Goal: Information Seeking & Learning: Check status

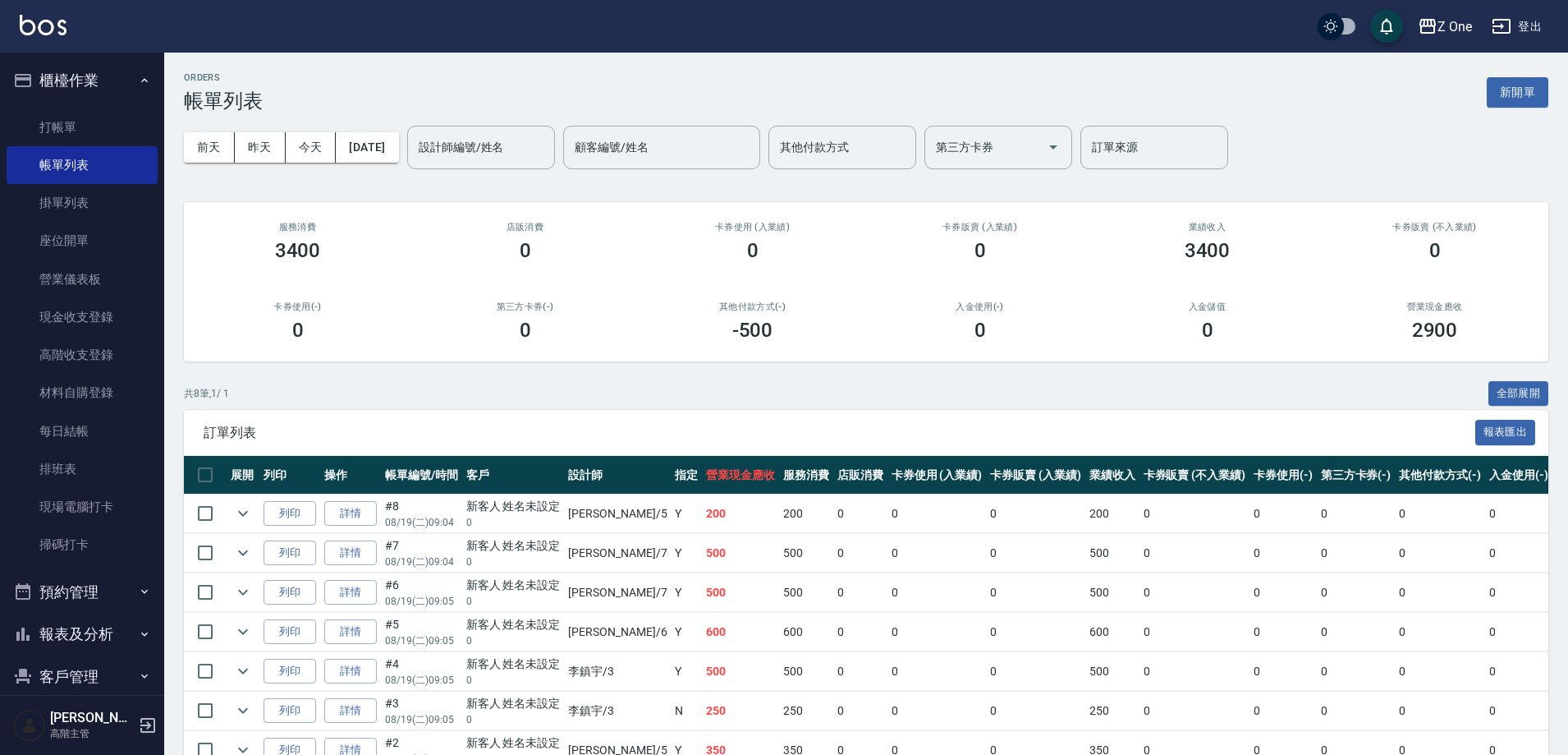
click at [117, 85] on button "櫃檯作業" at bounding box center [82, 81] width 151 height 43
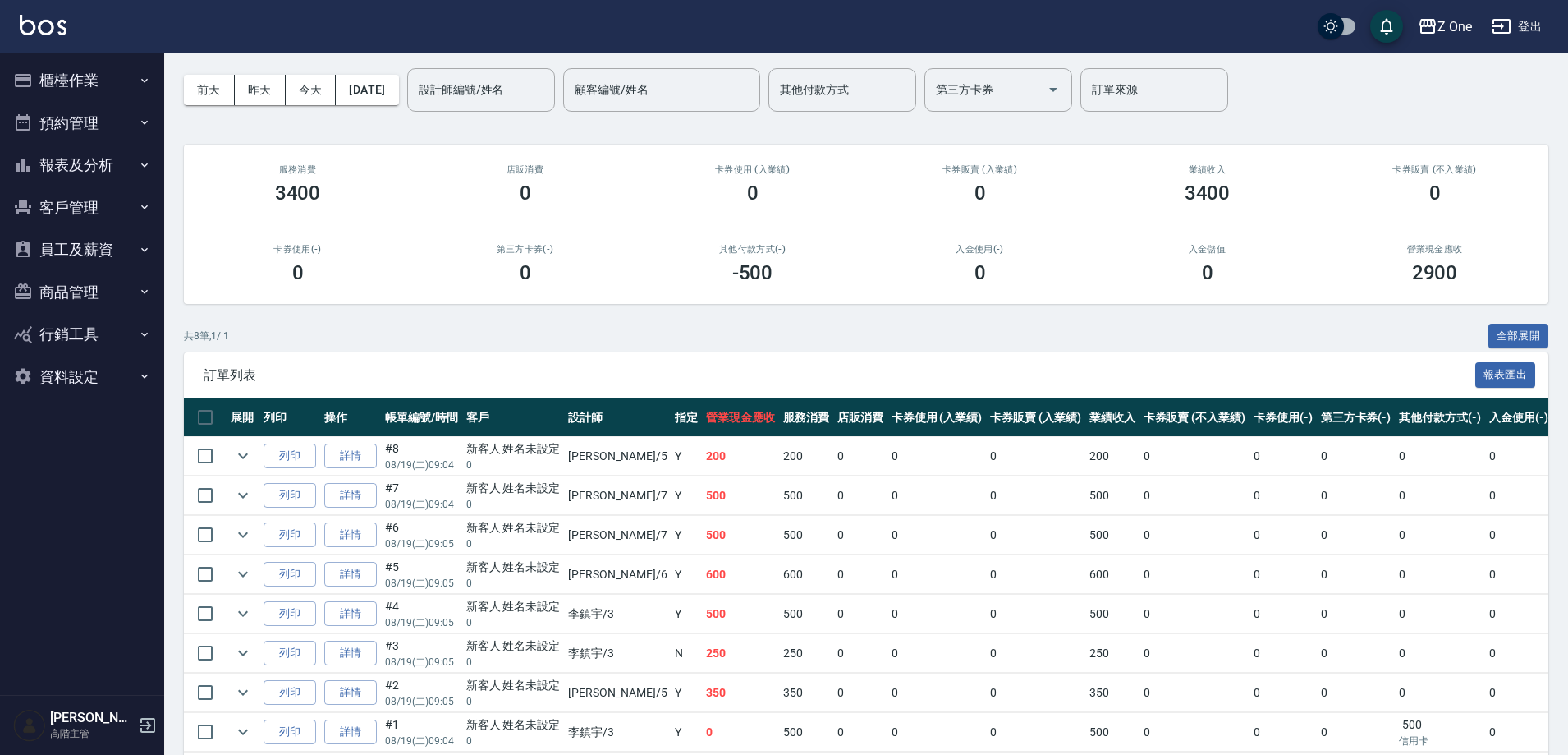
scroll to position [131, 0]
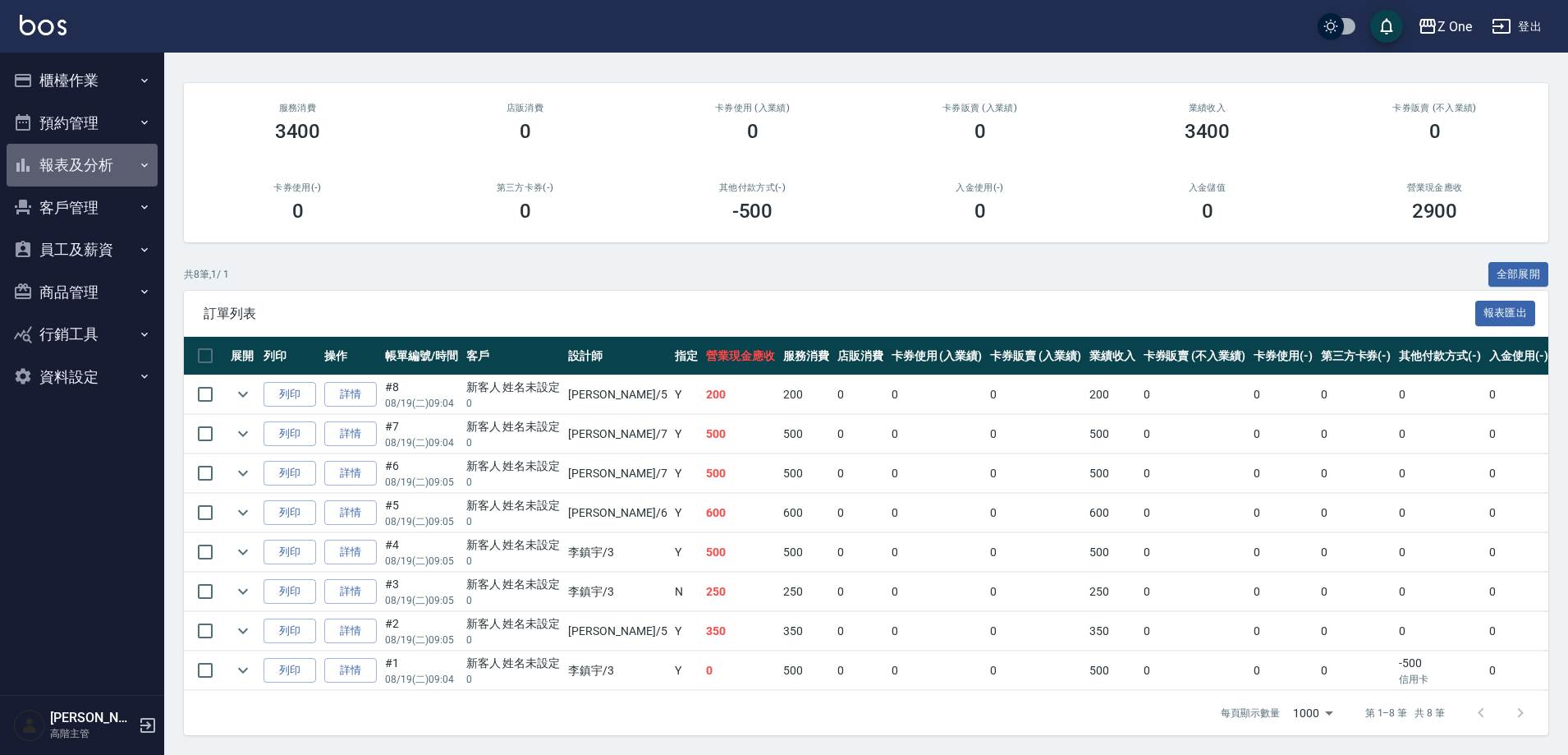
click at [140, 165] on icon "button" at bounding box center [144, 165] width 13 height 13
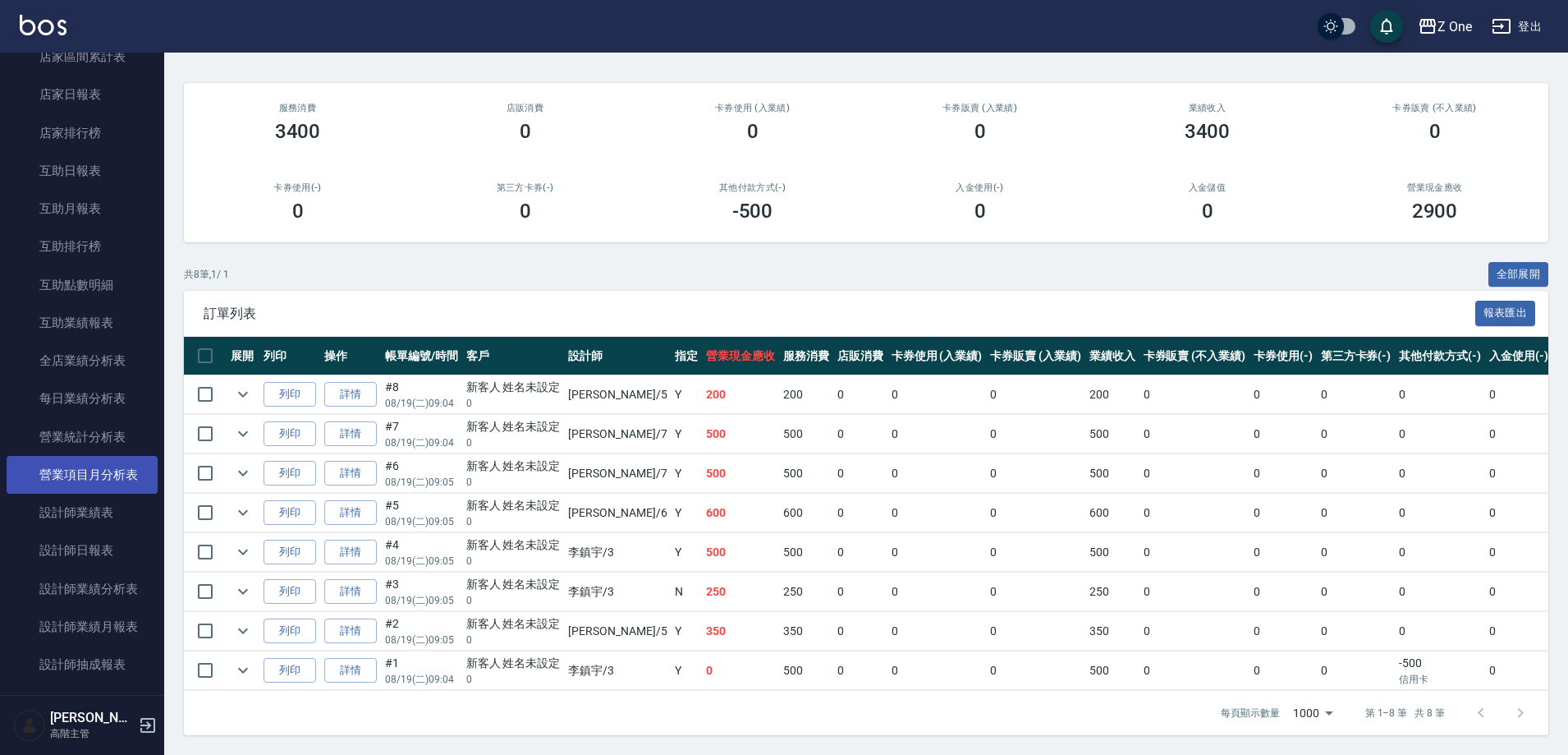
scroll to position [246, 0]
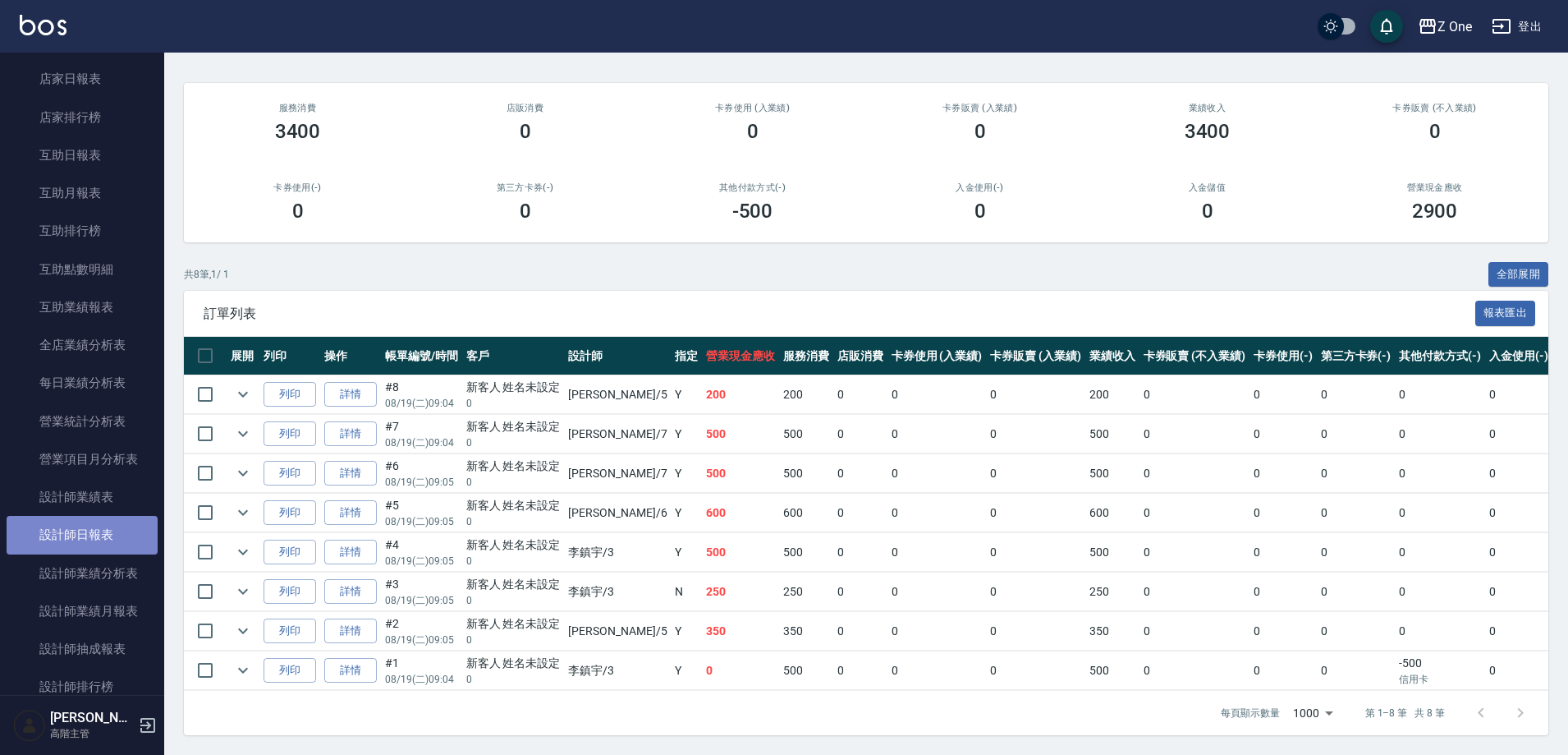
click at [105, 537] on link "設計師日報表" at bounding box center [82, 534] width 151 height 38
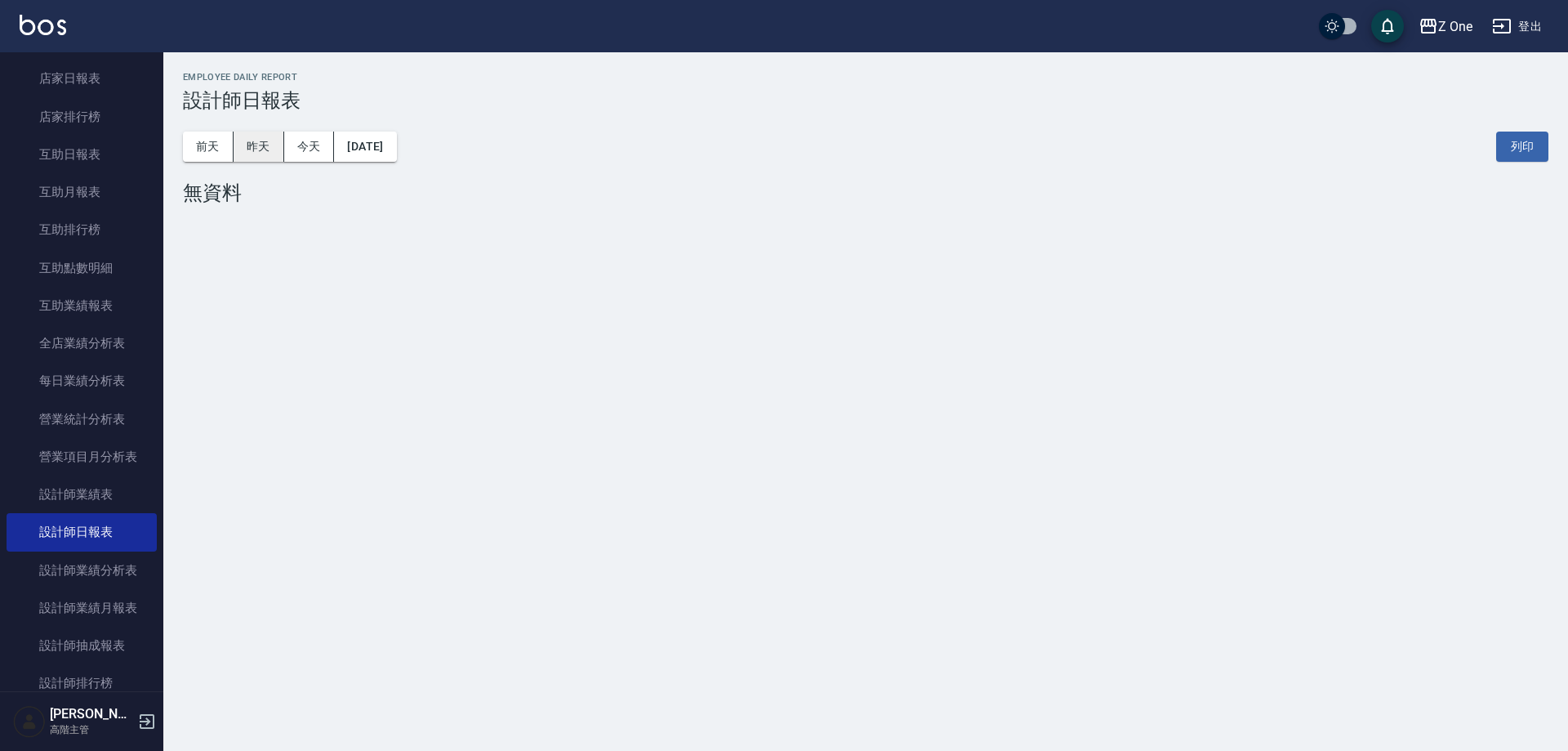
click at [250, 136] on button "昨天" at bounding box center [258, 146] width 51 height 30
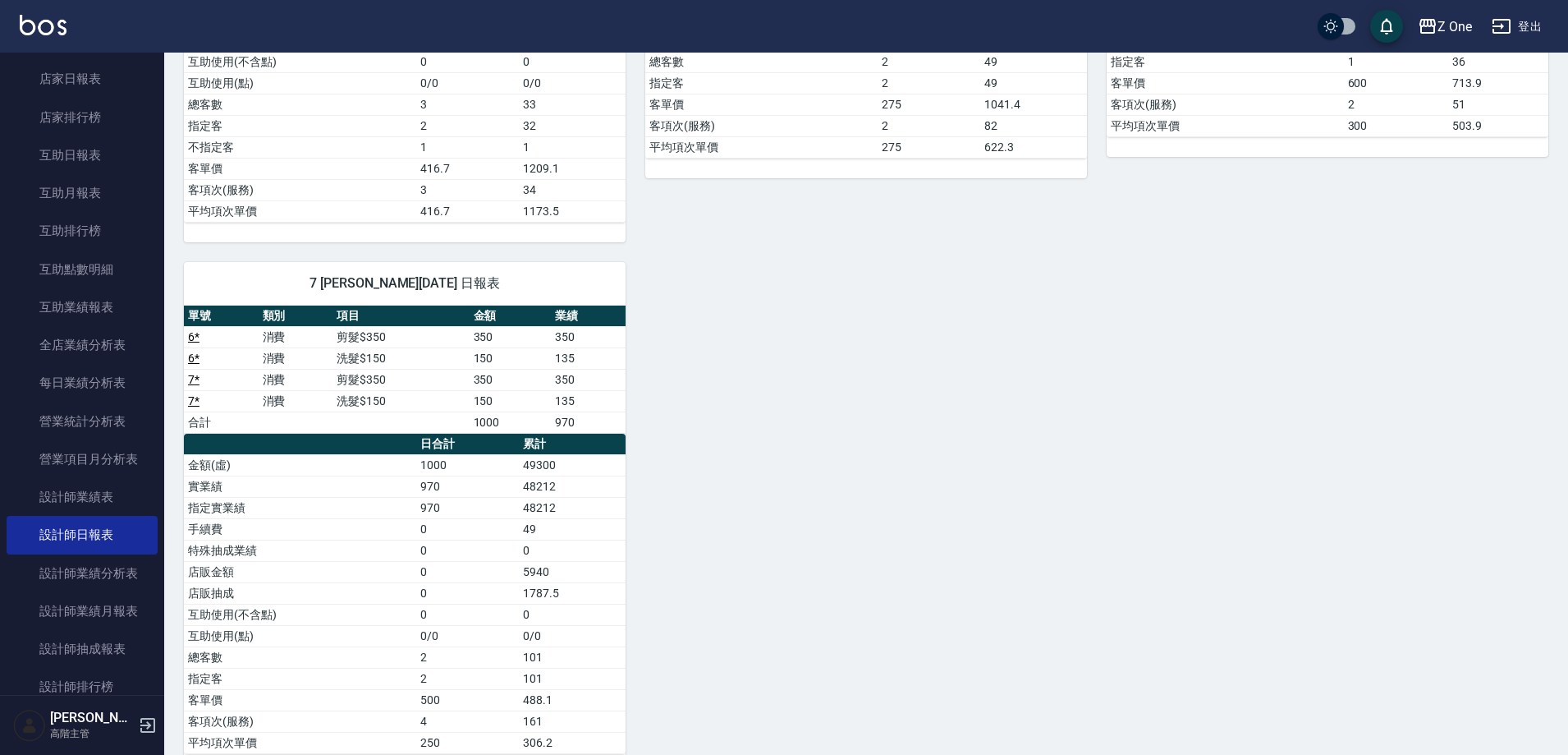
scroll to position [512, 0]
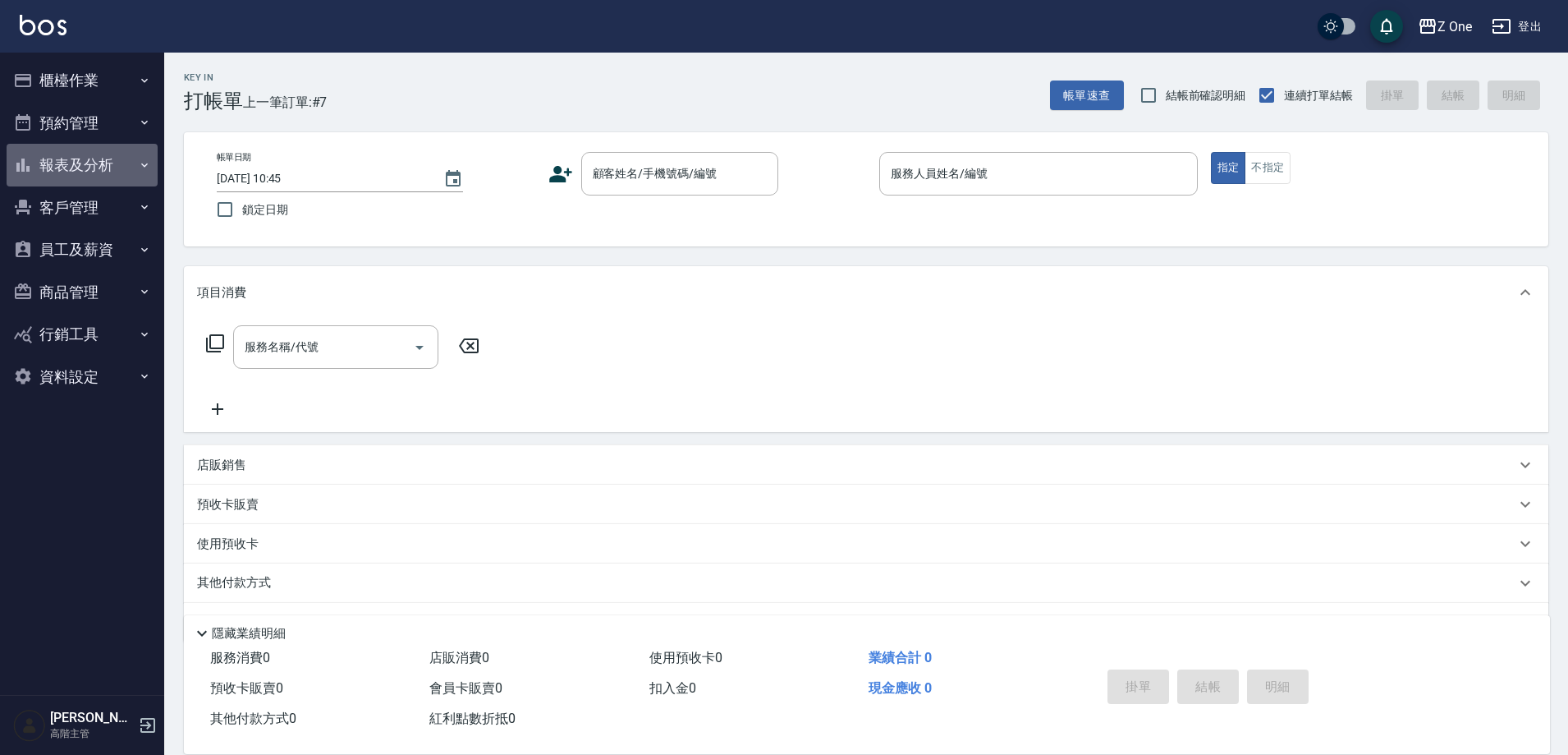
click at [53, 169] on button "報表及分析" at bounding box center [82, 165] width 151 height 43
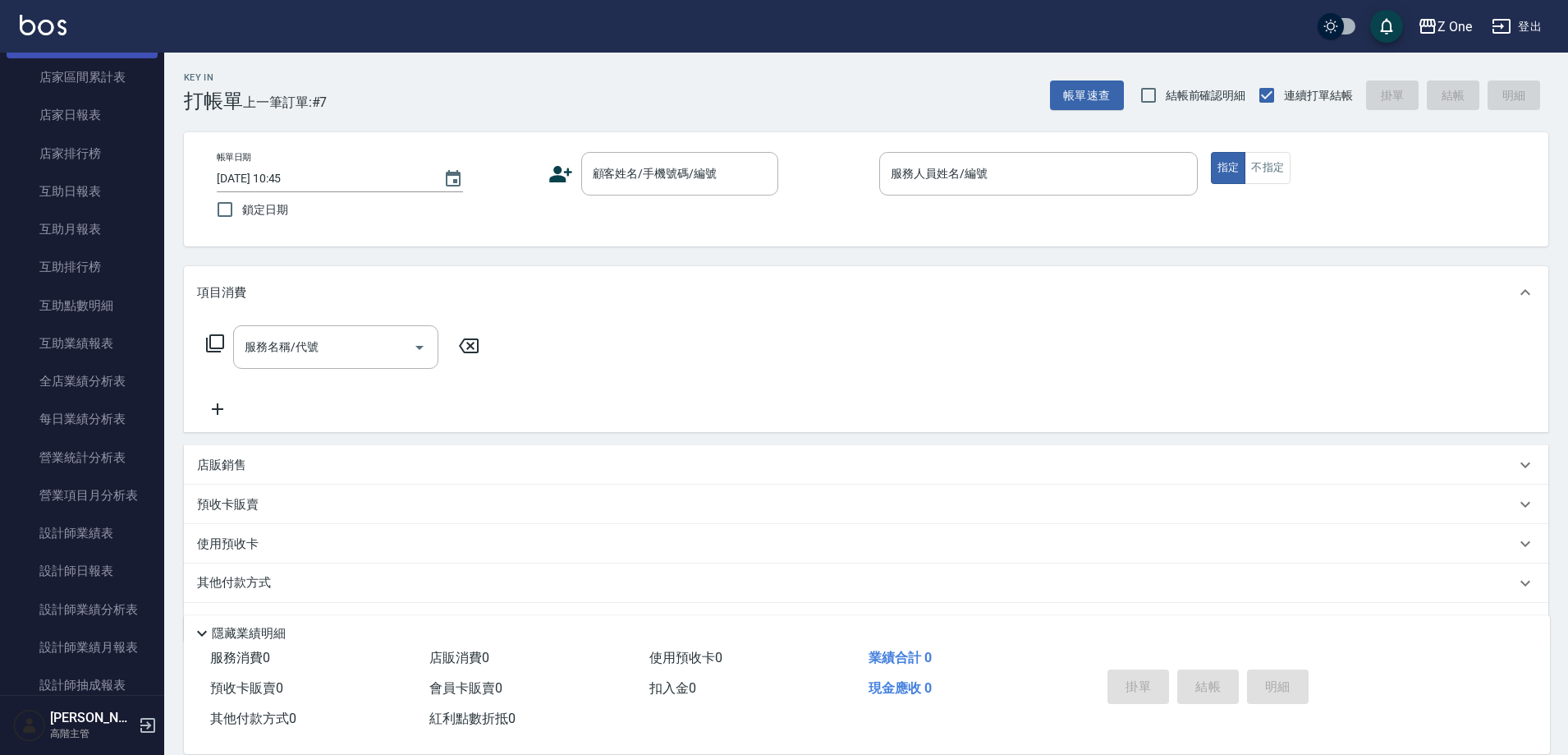
scroll to position [328, 0]
click at [46, 455] on link "設計師日報表" at bounding box center [82, 452] width 151 height 38
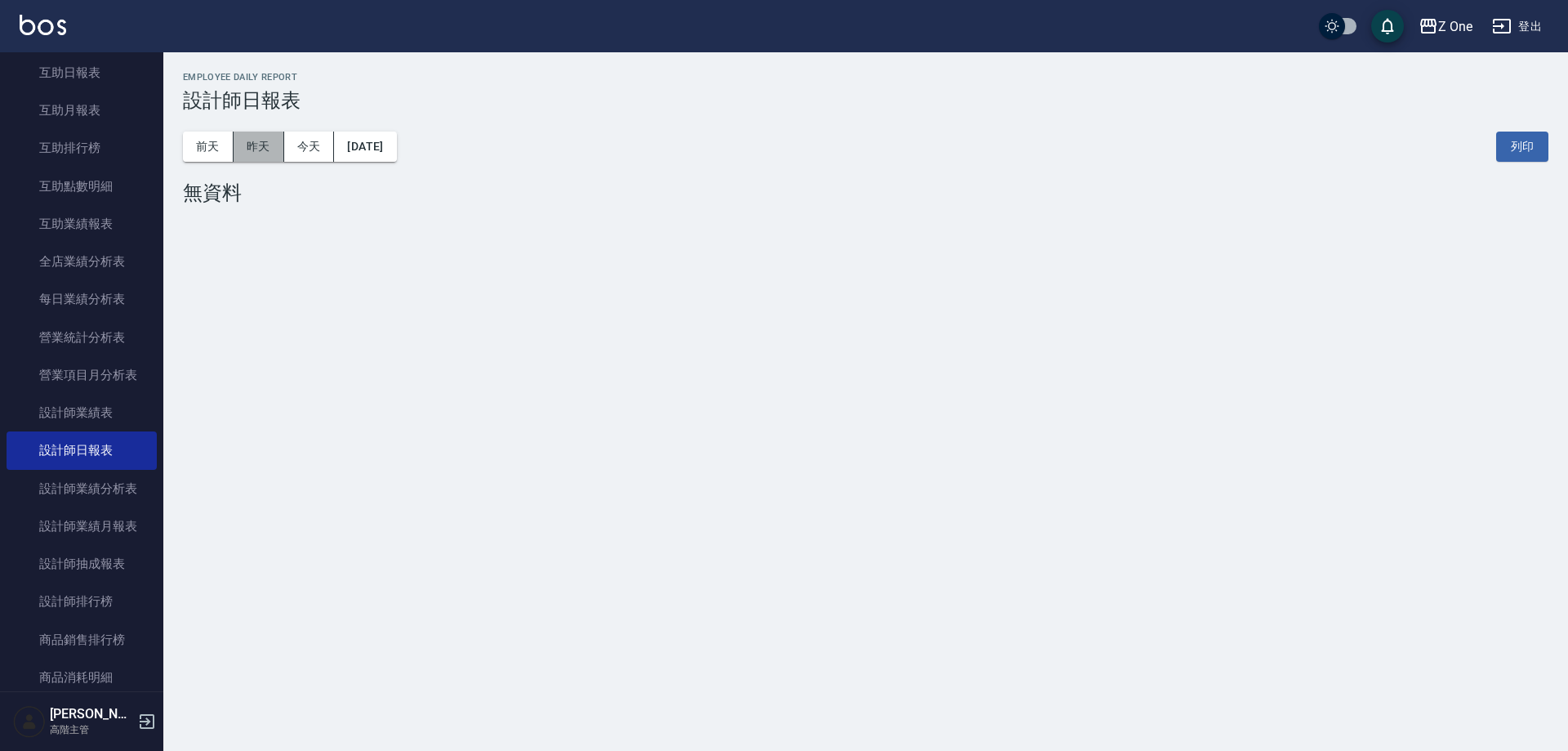
click at [268, 144] on button "昨天" at bounding box center [258, 146] width 51 height 30
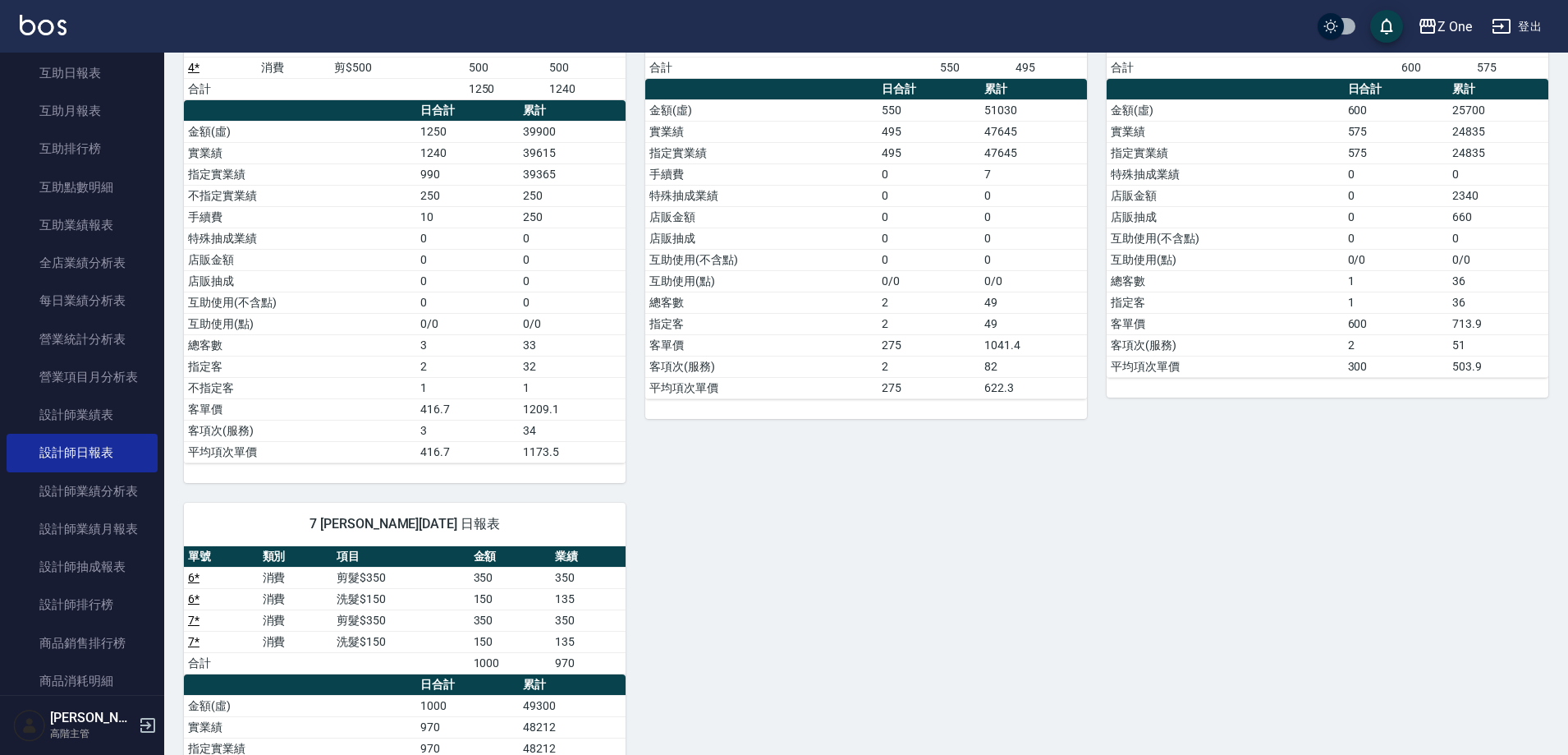
scroll to position [246, 0]
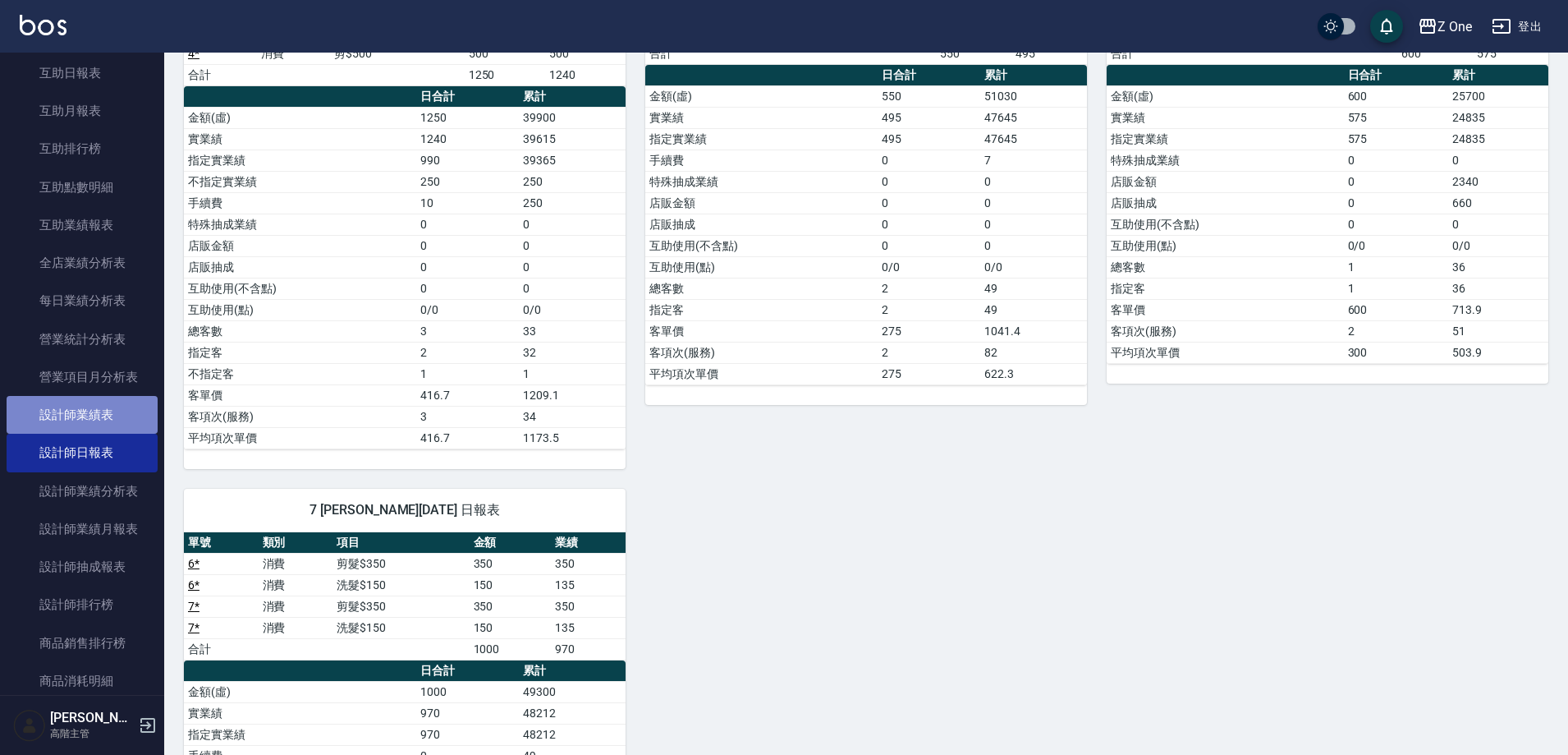
click at [126, 409] on link "設計師業績表" at bounding box center [82, 415] width 151 height 38
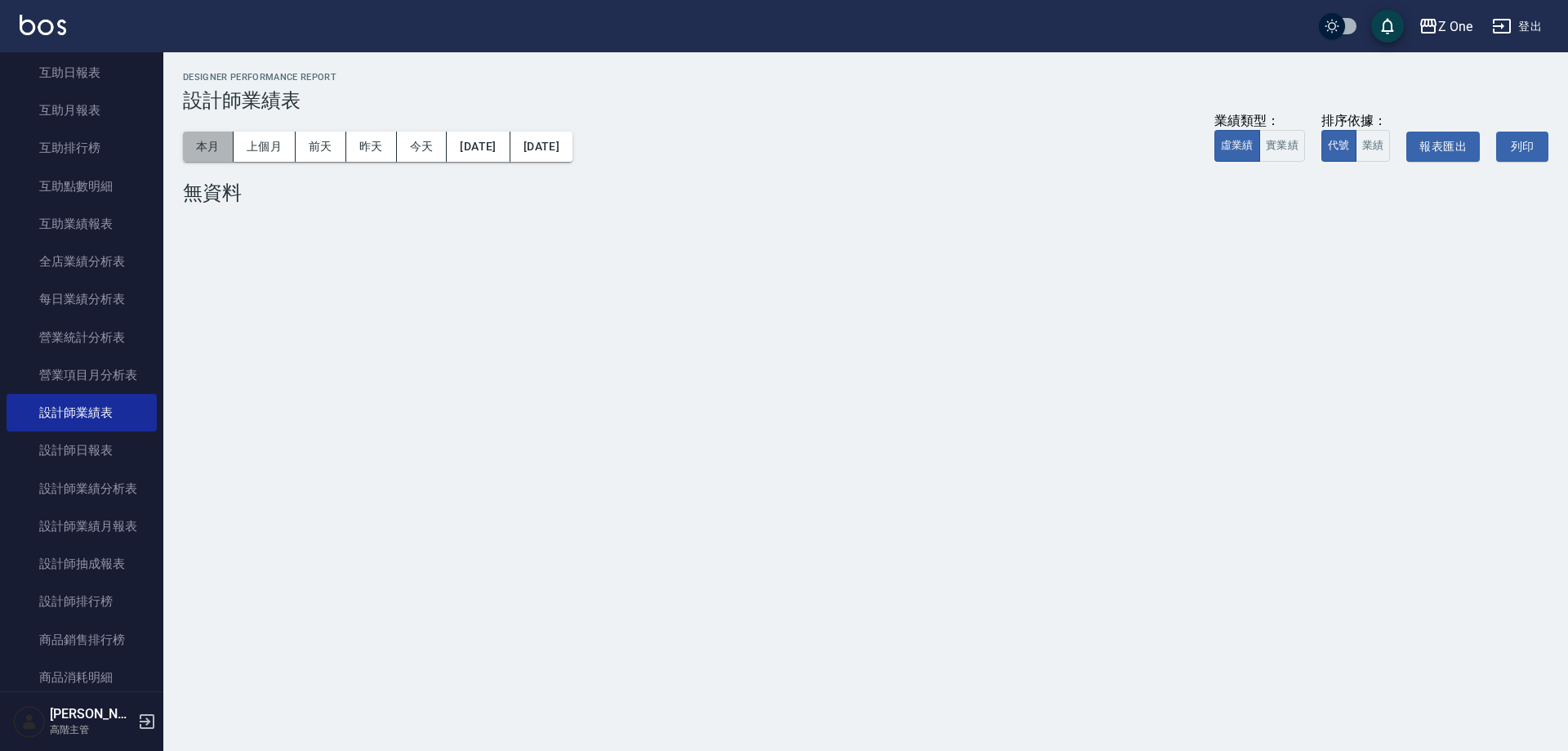
click at [195, 155] on button "本月" at bounding box center [207, 146] width 51 height 30
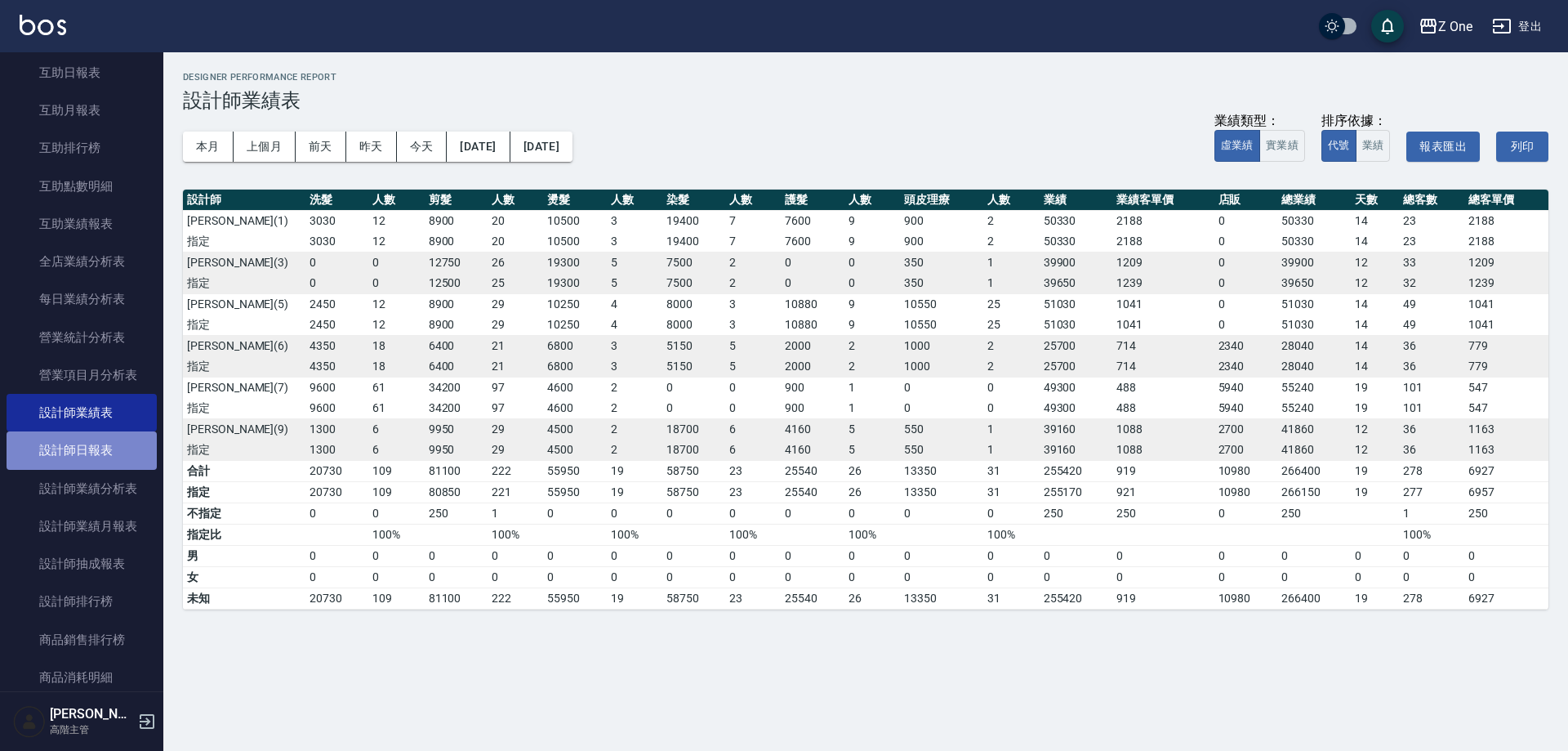
click at [106, 442] on link "設計師日報表" at bounding box center [81, 450] width 150 height 38
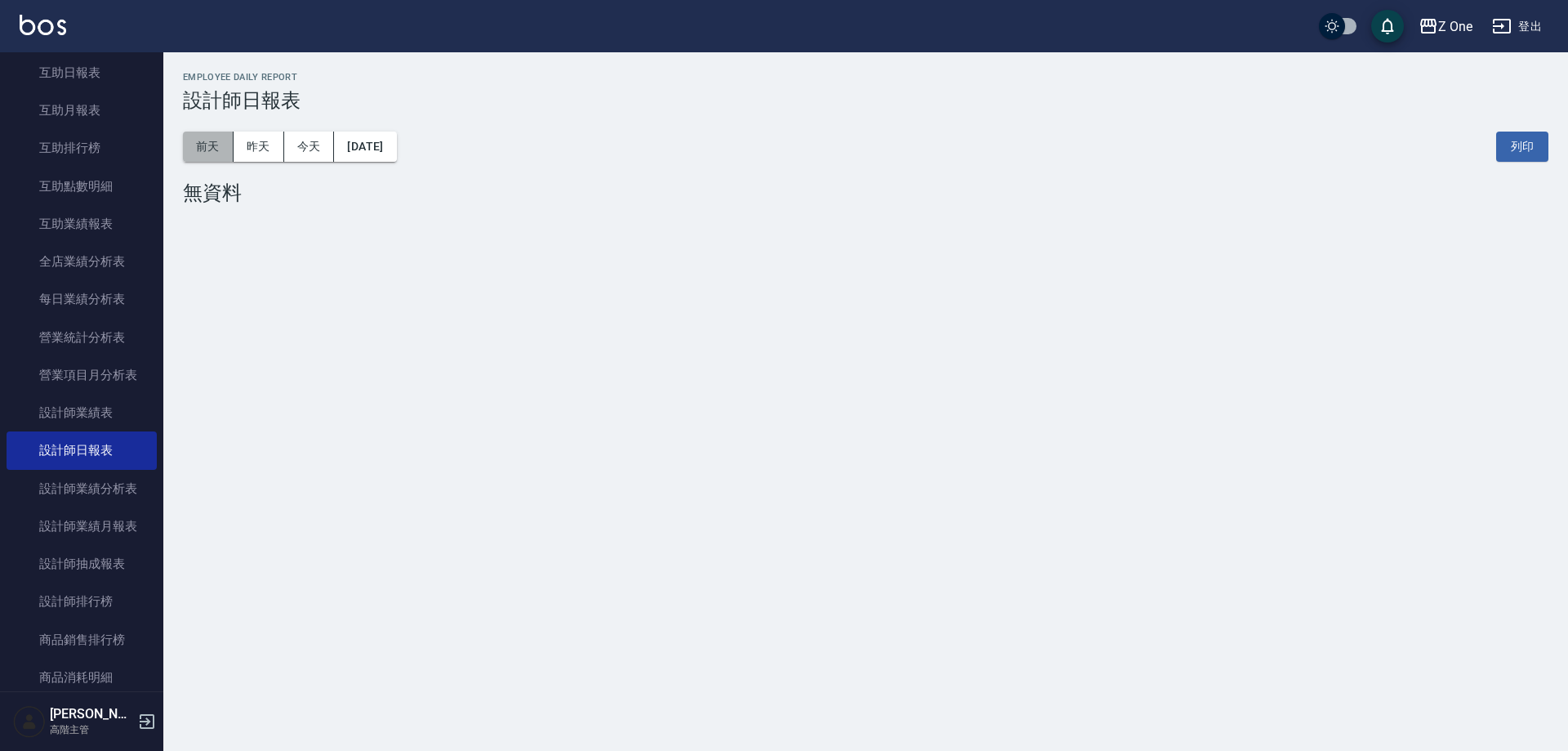
click at [216, 149] on button "前天" at bounding box center [207, 146] width 51 height 30
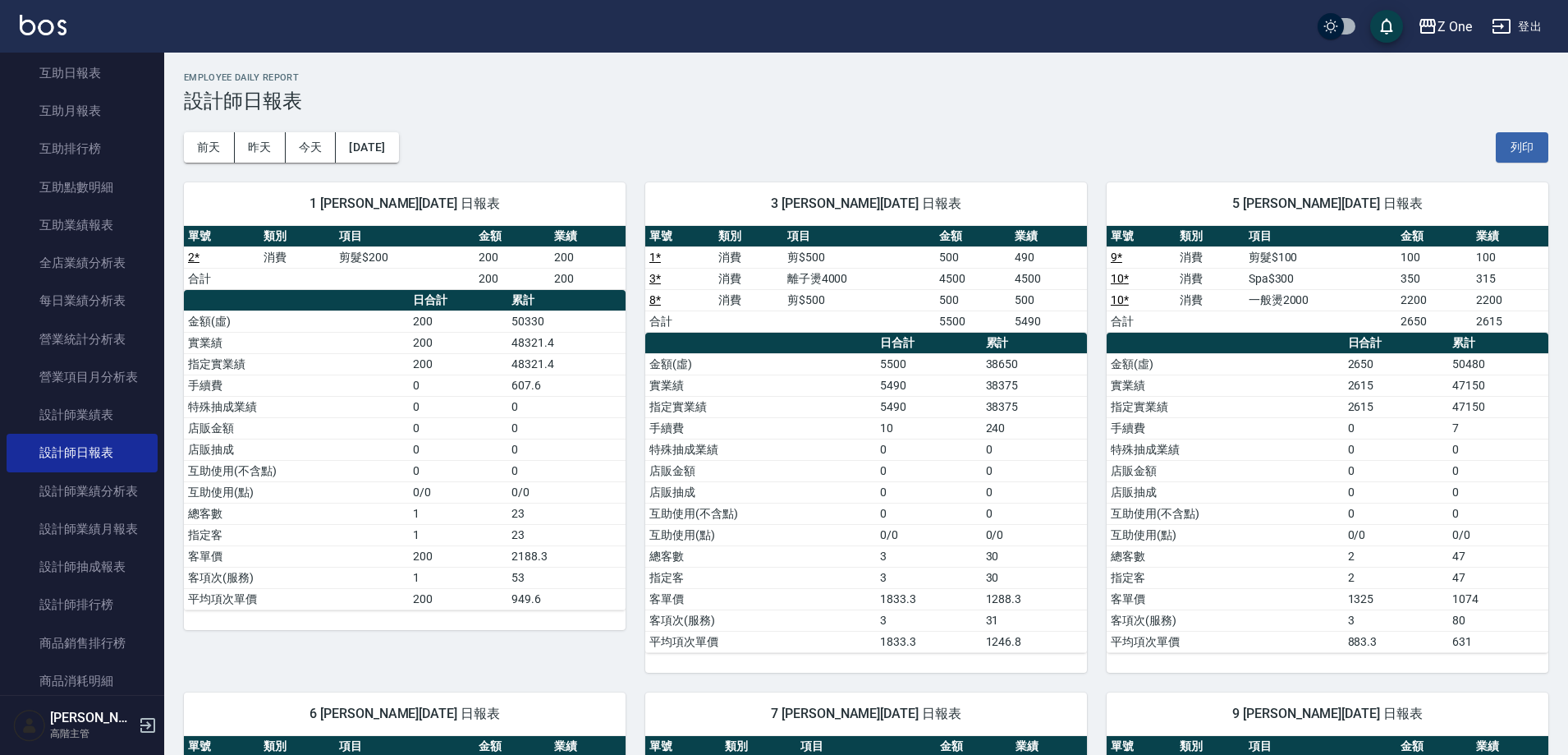
click at [246, 313] on td "金額(虛)" at bounding box center [296, 321] width 225 height 22
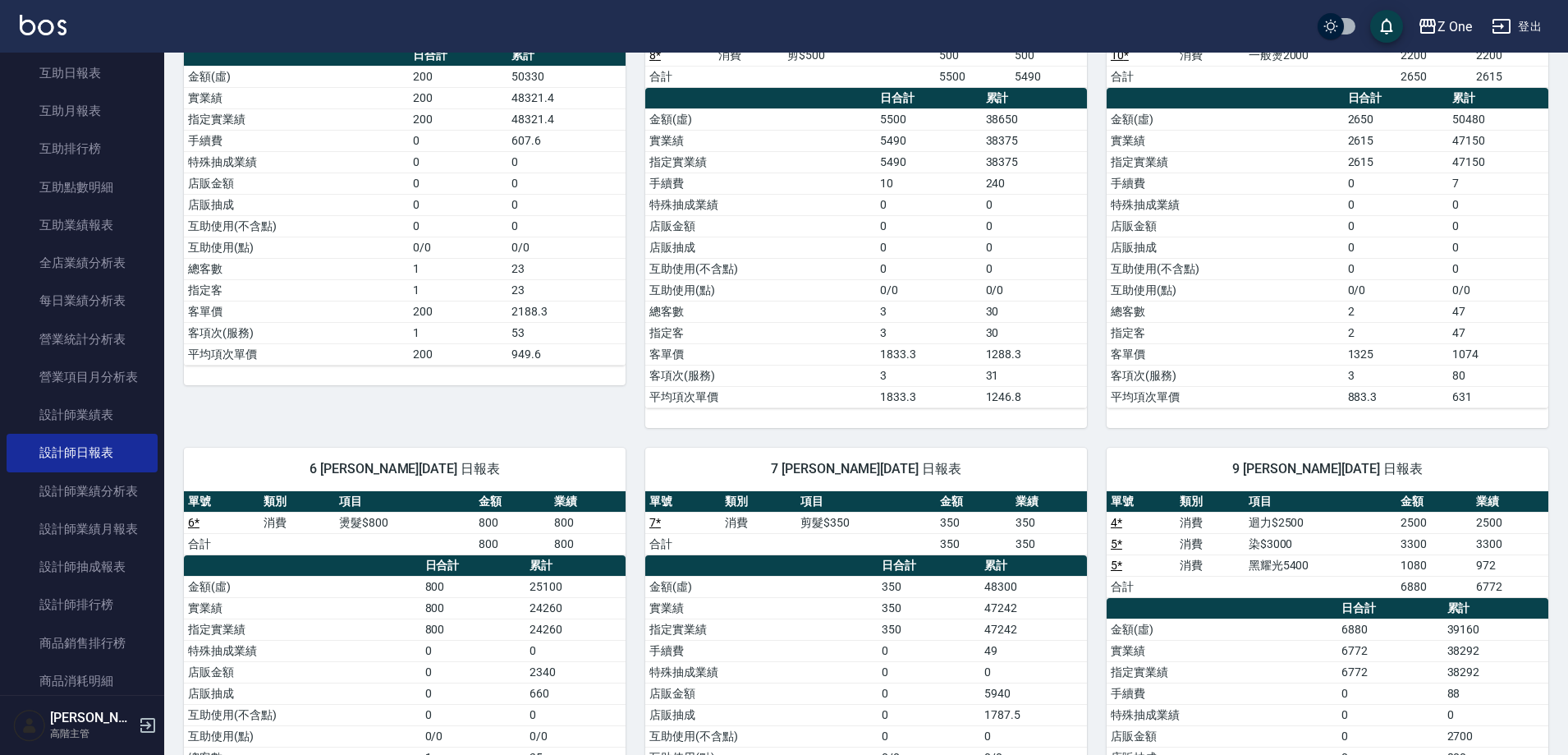
scroll to position [246, 0]
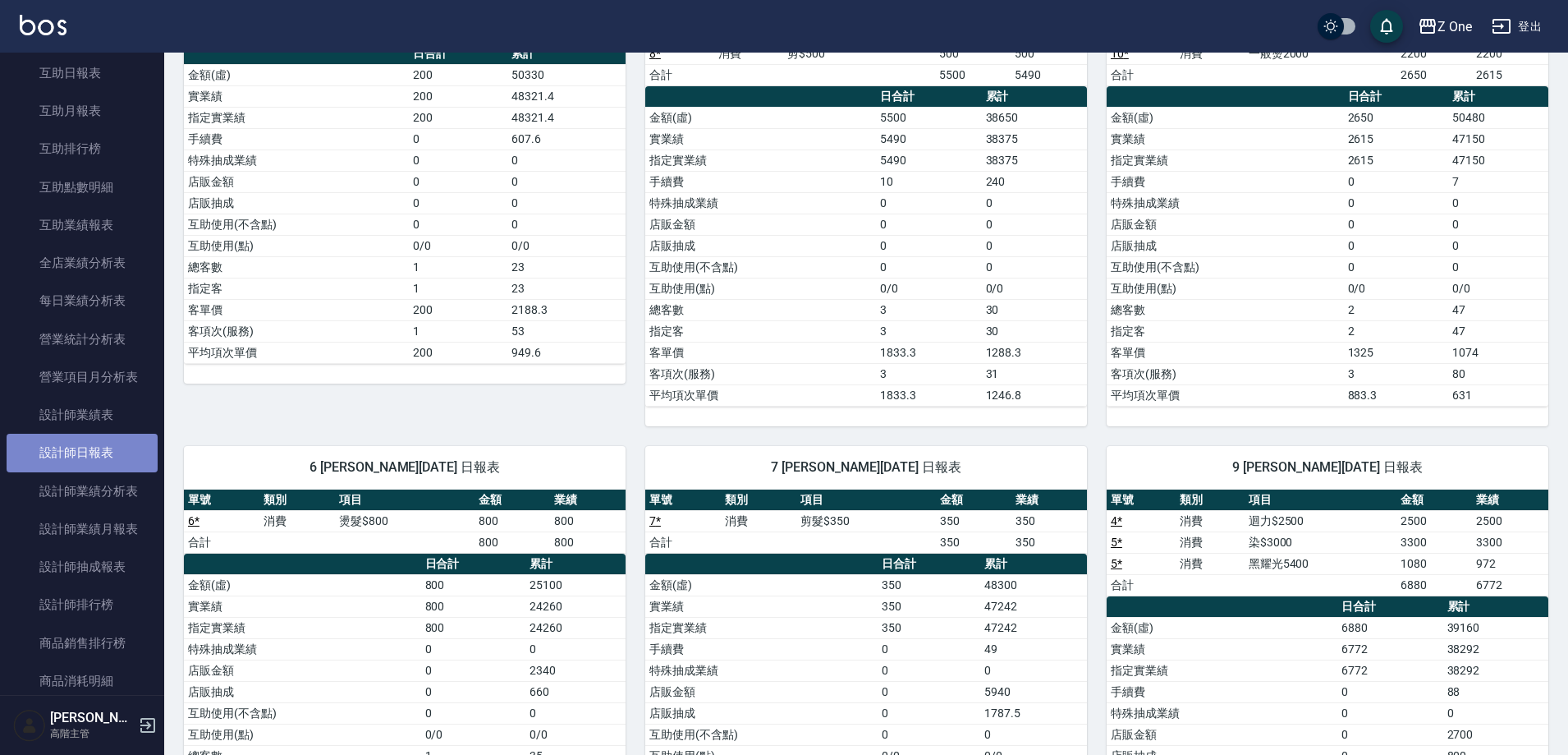
click at [122, 443] on link "設計師日報表" at bounding box center [82, 452] width 151 height 38
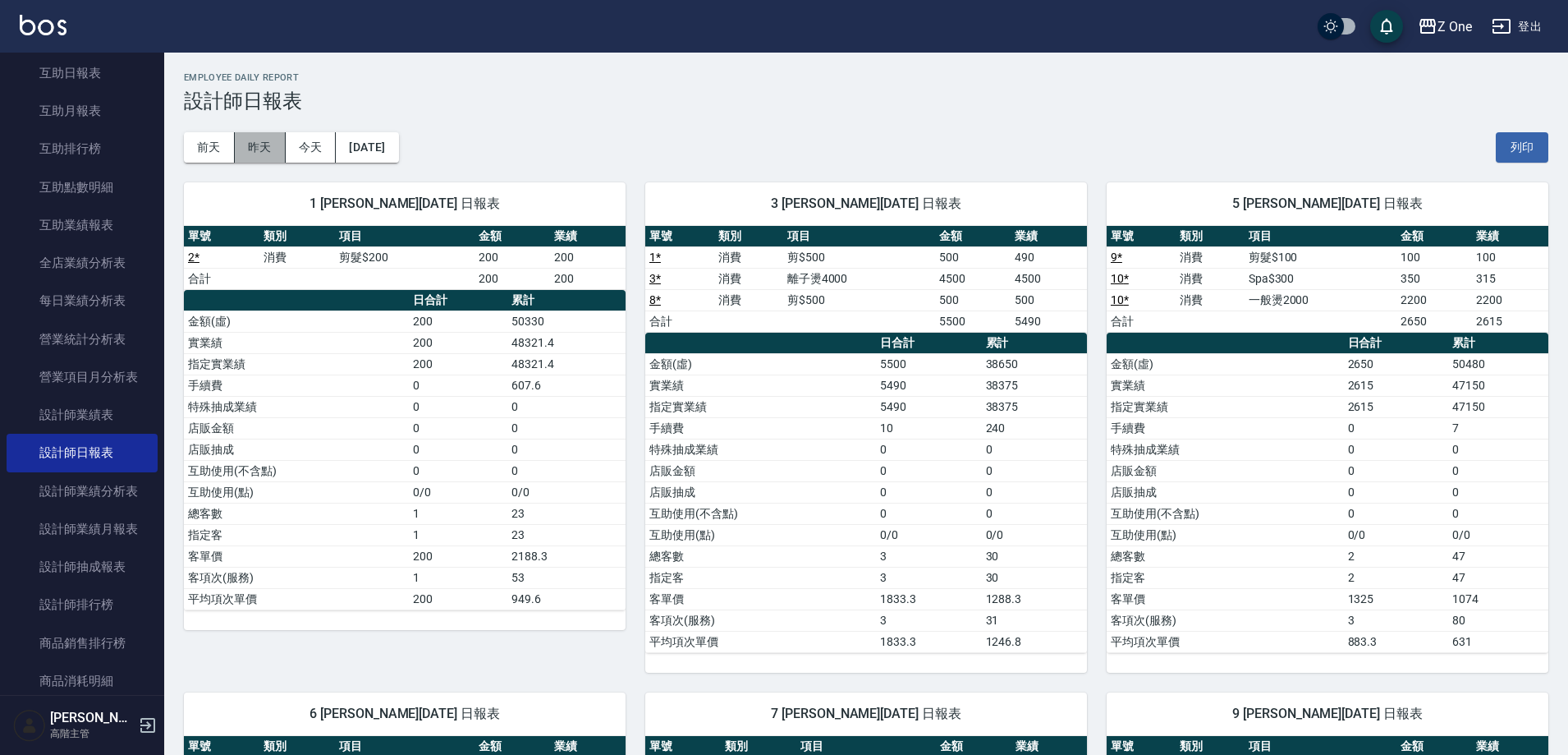
click at [255, 146] on button "昨天" at bounding box center [259, 147] width 51 height 30
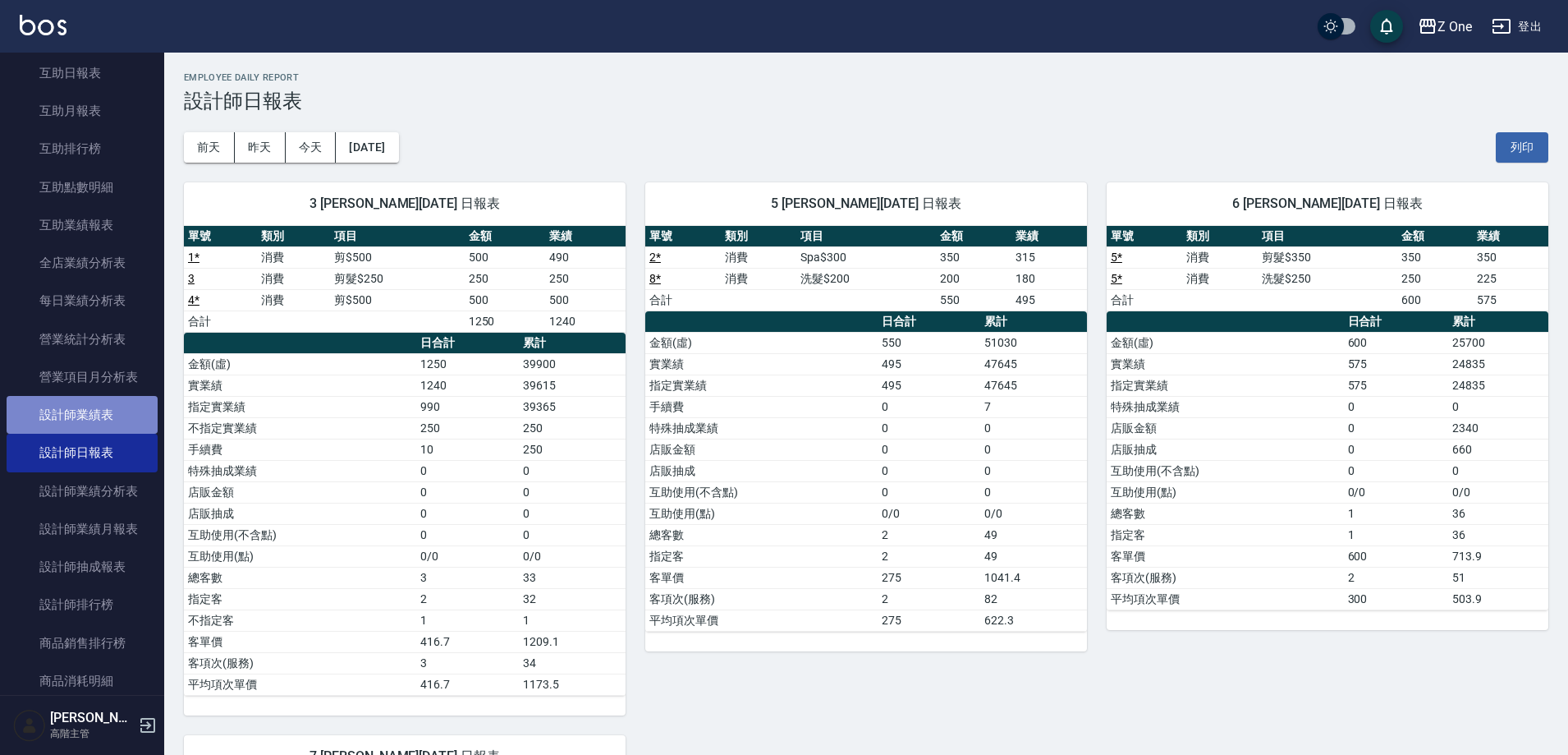
click at [116, 412] on link "設計師業績表" at bounding box center [82, 415] width 151 height 38
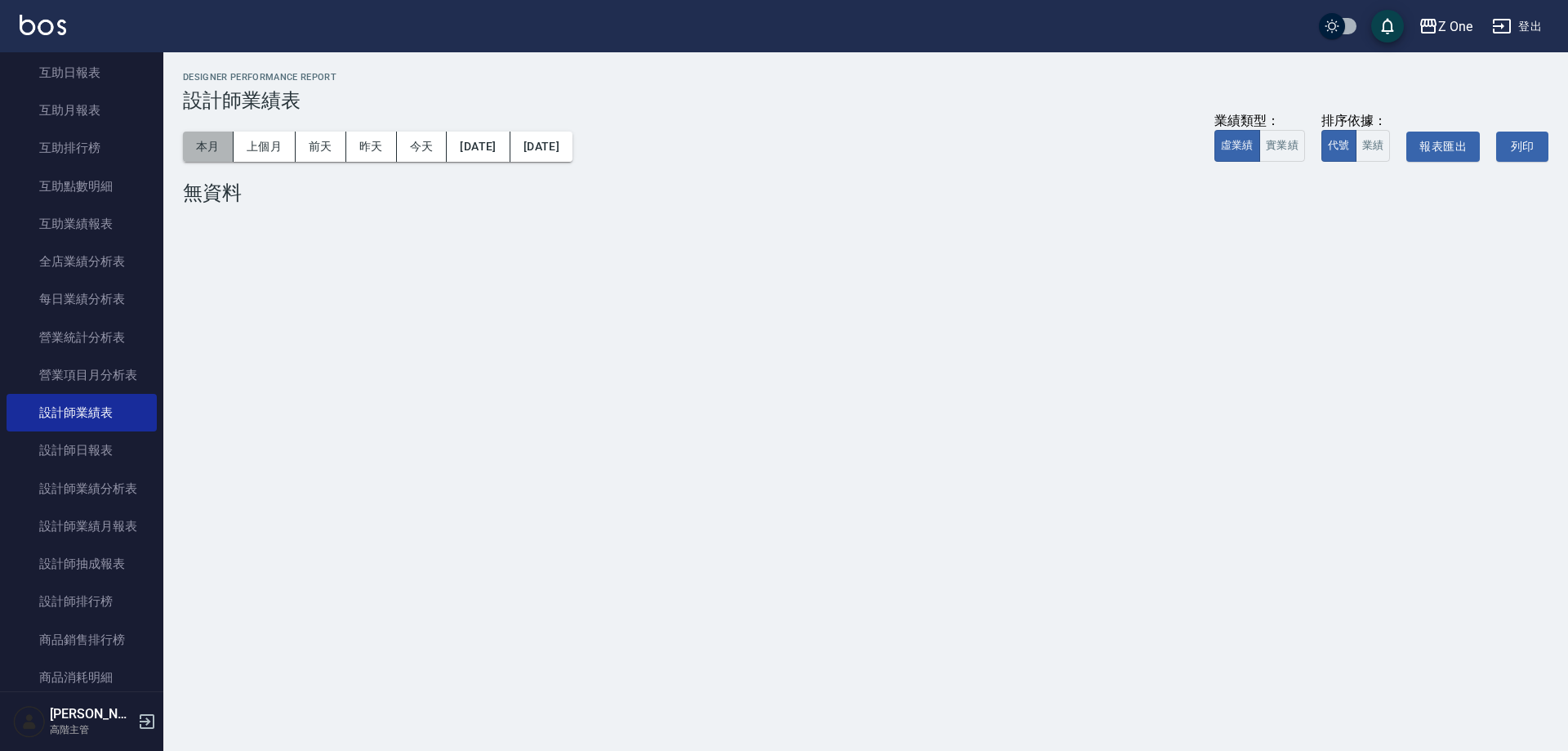
click at [201, 139] on button "本月" at bounding box center [207, 146] width 51 height 30
